Goal: Find specific page/section

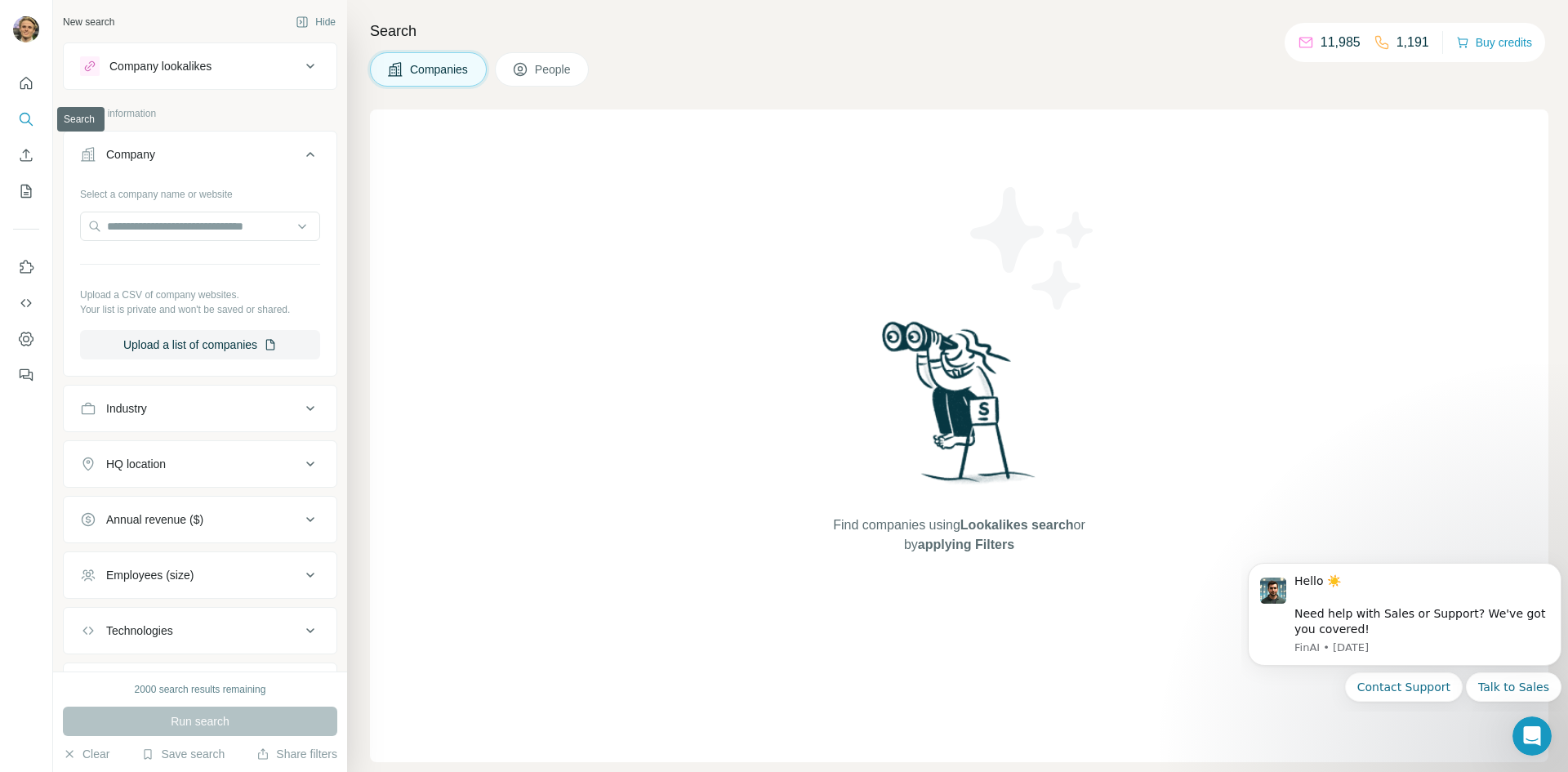
click at [22, 107] on button "Search" at bounding box center [27, 118] width 27 height 29
click at [22, 120] on icon "Search" at bounding box center [26, 119] width 16 height 16
click at [25, 82] on icon "Quick start" at bounding box center [26, 83] width 16 height 16
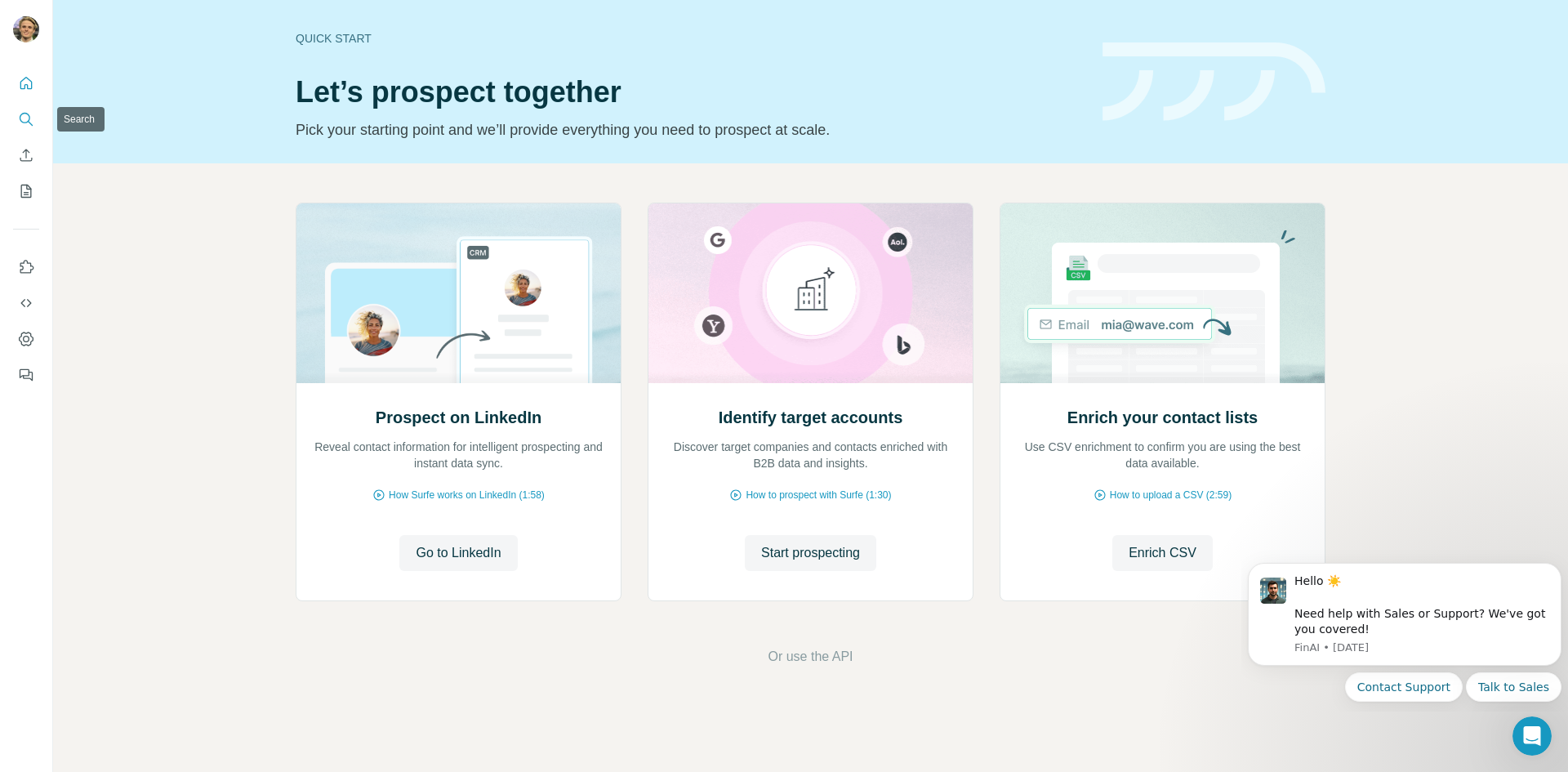
click at [18, 117] on icon "Search" at bounding box center [26, 119] width 16 height 16
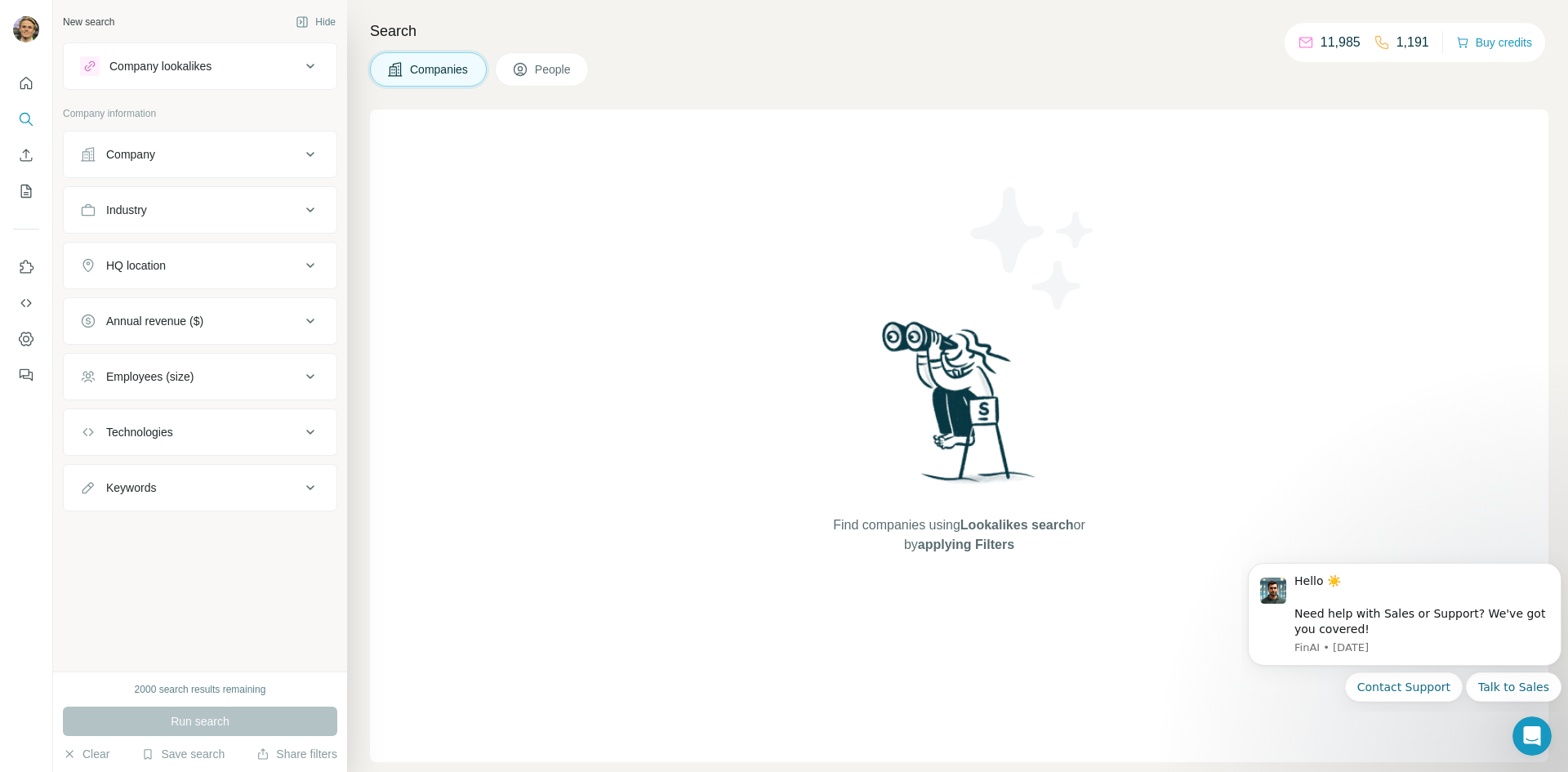
click at [312, 67] on icon at bounding box center [310, 66] width 8 height 5
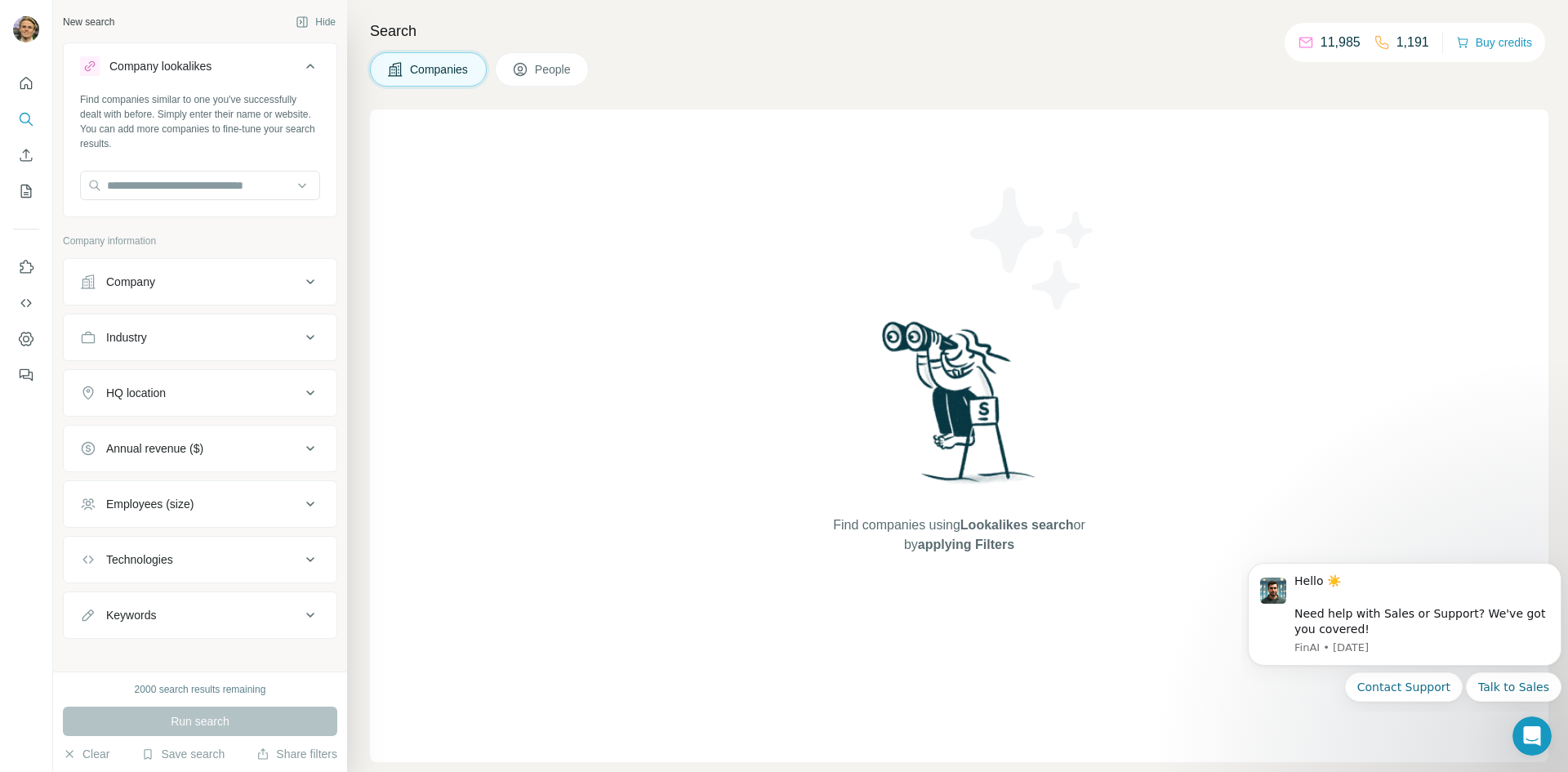
click at [307, 65] on icon at bounding box center [310, 66] width 8 height 5
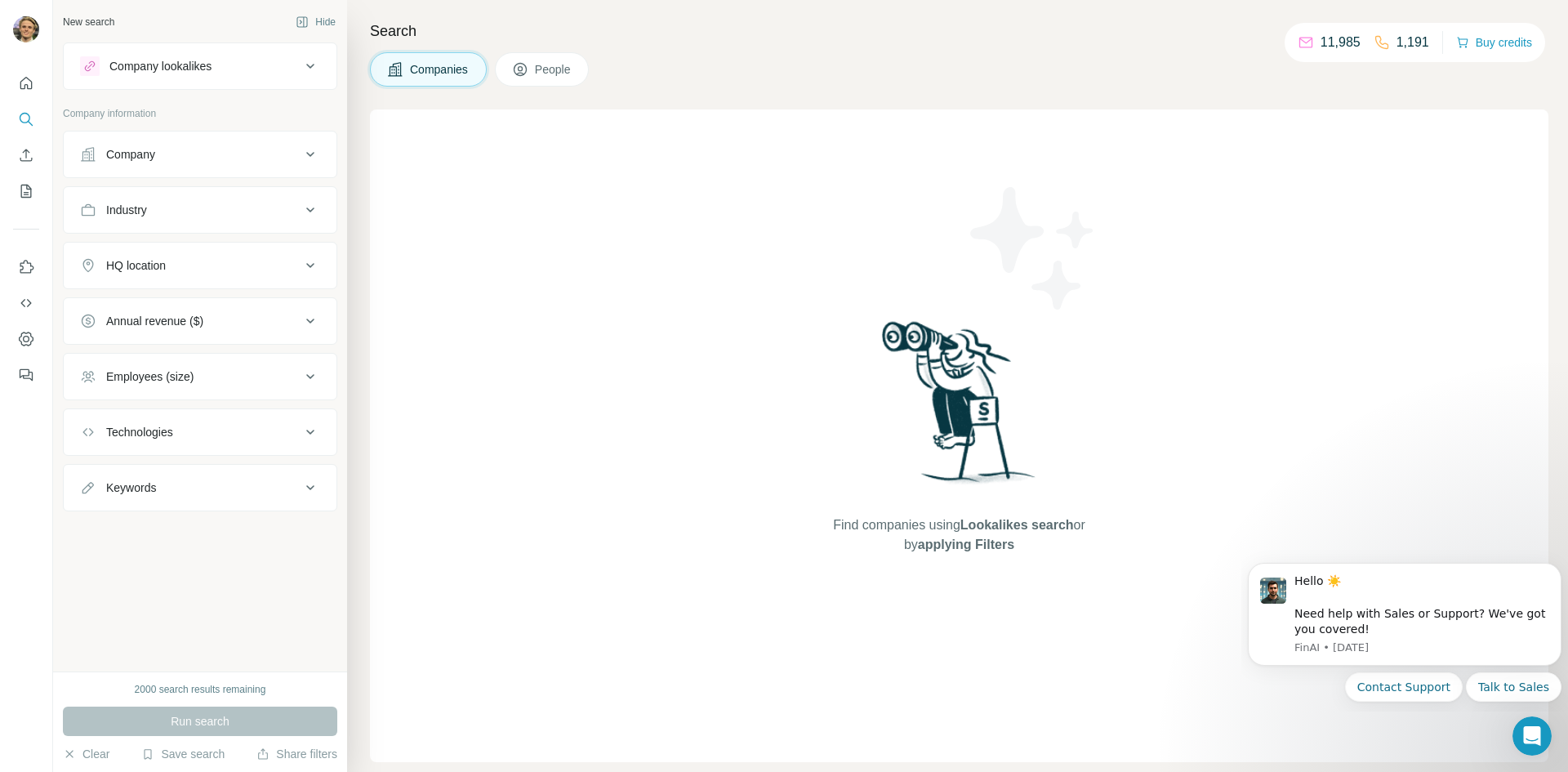
click at [542, 46] on div "Search Companies People Find companies using Lookalikes search or by applying F…" at bounding box center [958, 386] width 1222 height 772
click at [548, 75] on span "People" at bounding box center [553, 69] width 38 height 16
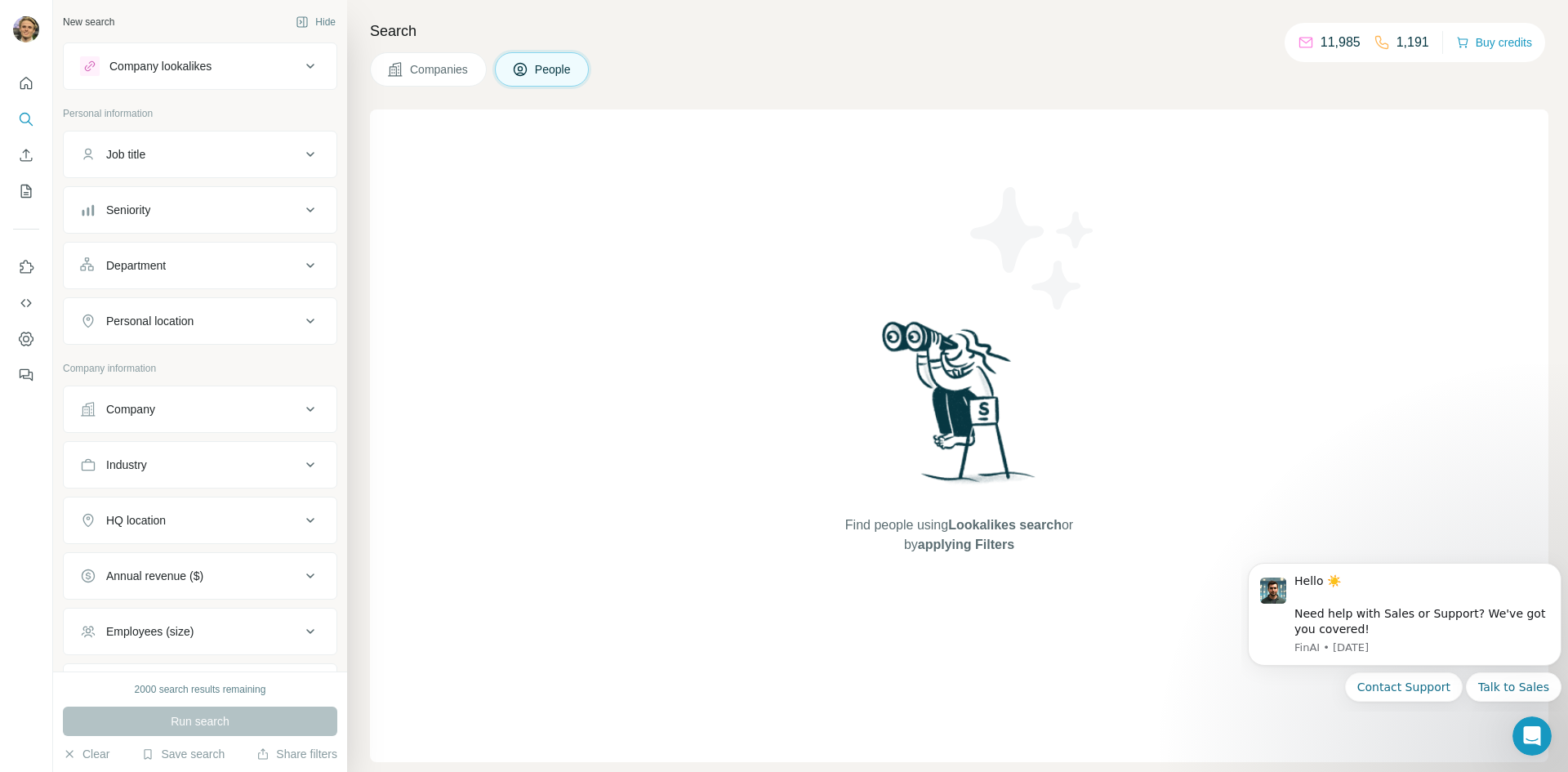
click at [449, 71] on span "Companies" at bounding box center [439, 69] width 59 height 16
